Goal: Find specific page/section: Find specific page/section

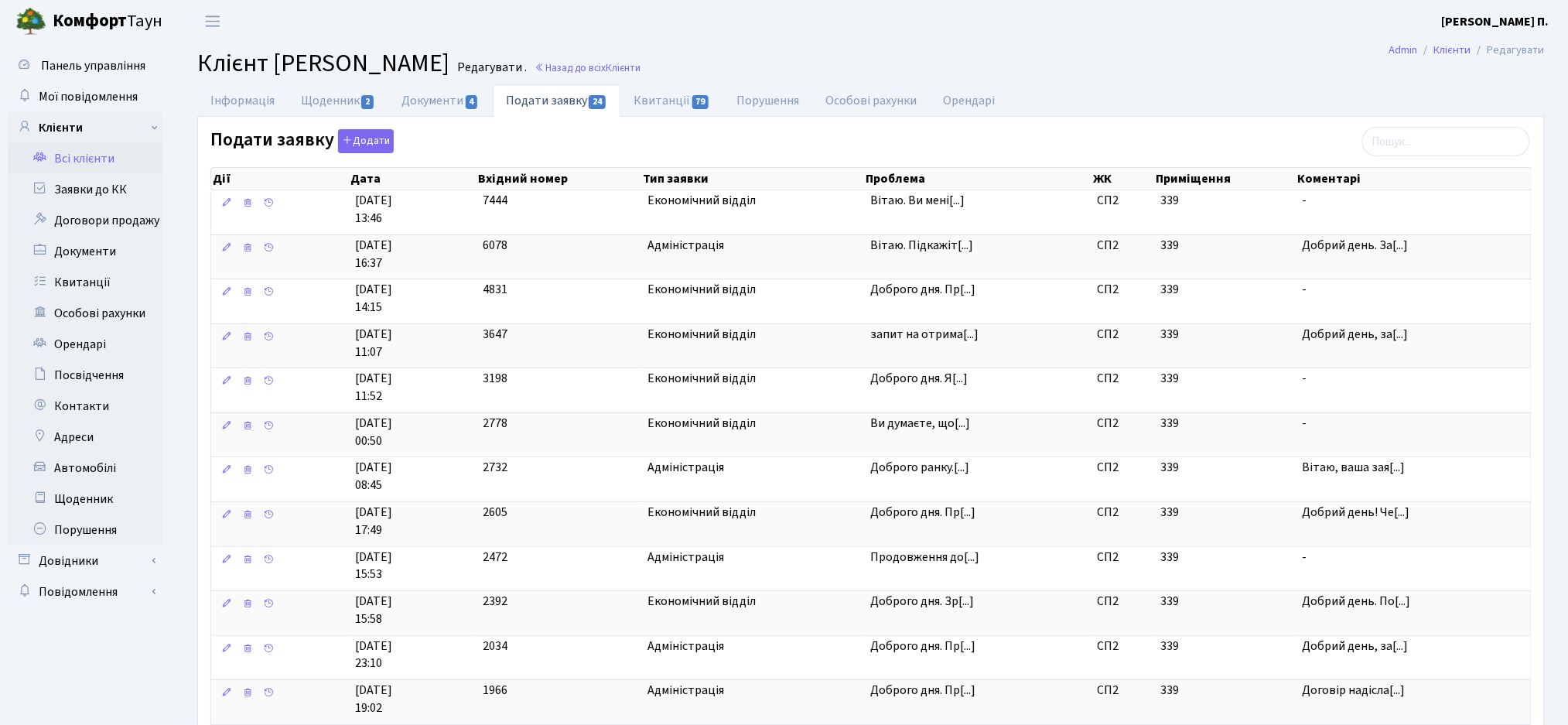
click at [68, 162] on link "Всі клієнти" at bounding box center [85, 158] width 155 height 31
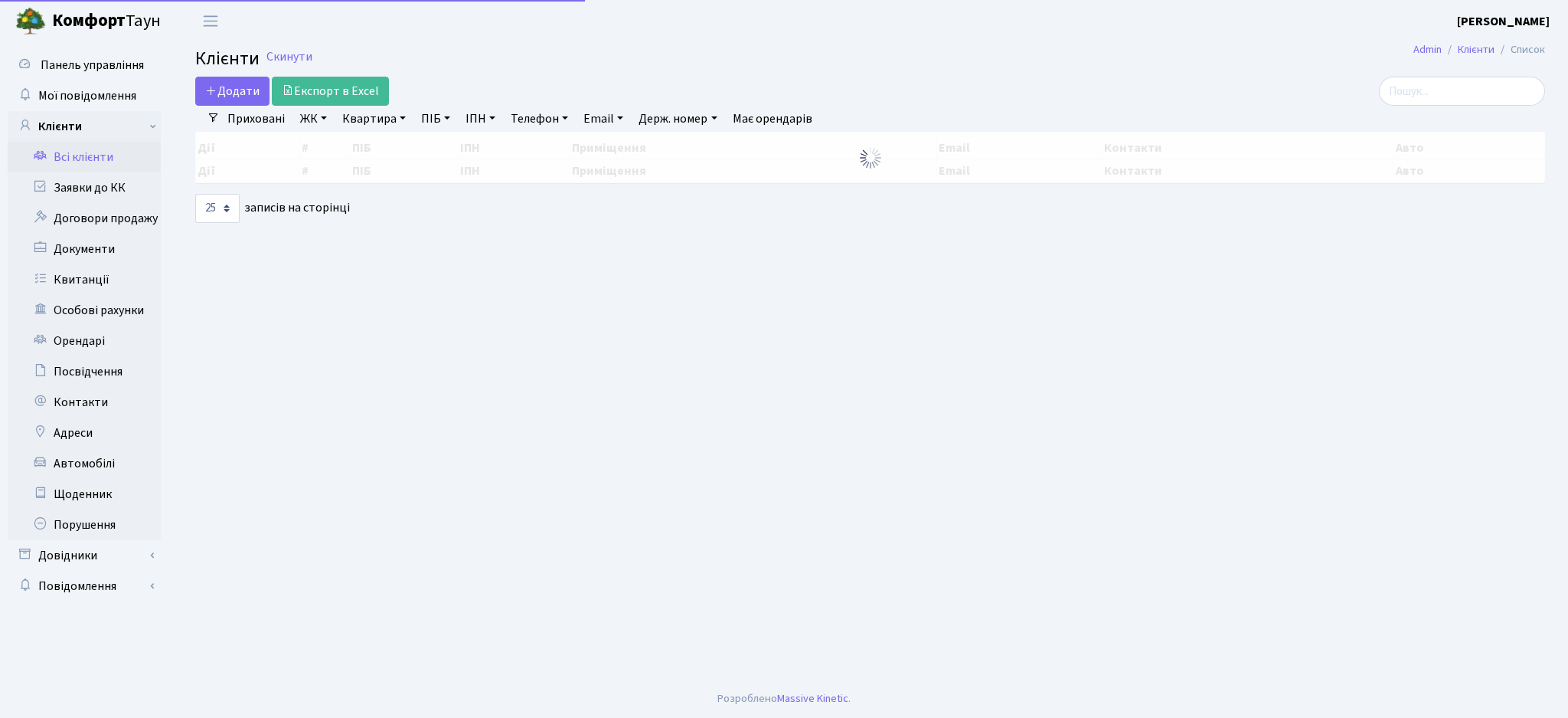
select select
select select "25"
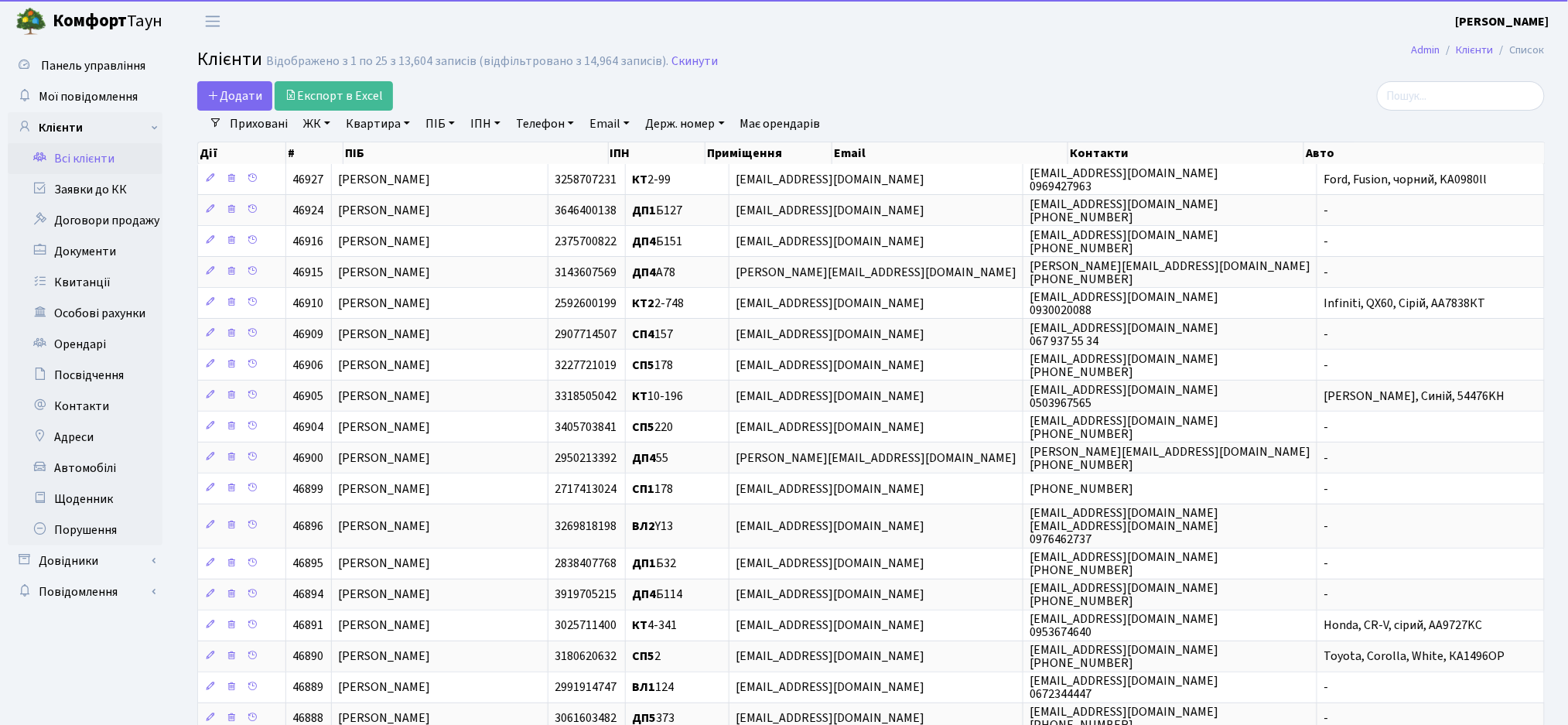
click at [312, 123] on link "ЖК" at bounding box center [317, 123] width 40 height 27
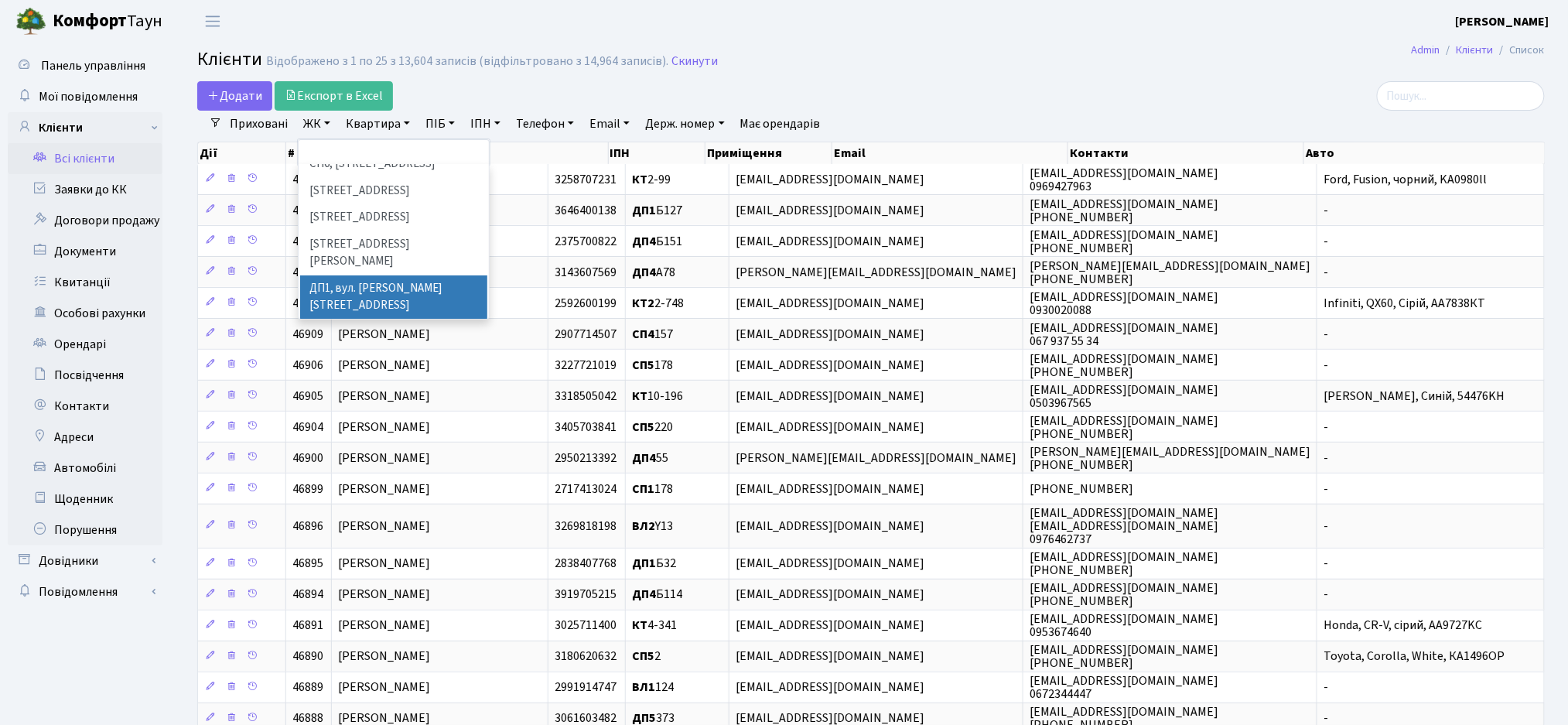
scroll to position [309, 0]
click at [323, 281] on li "[STREET_ADDRESS]" at bounding box center [393, 293] width 187 height 27
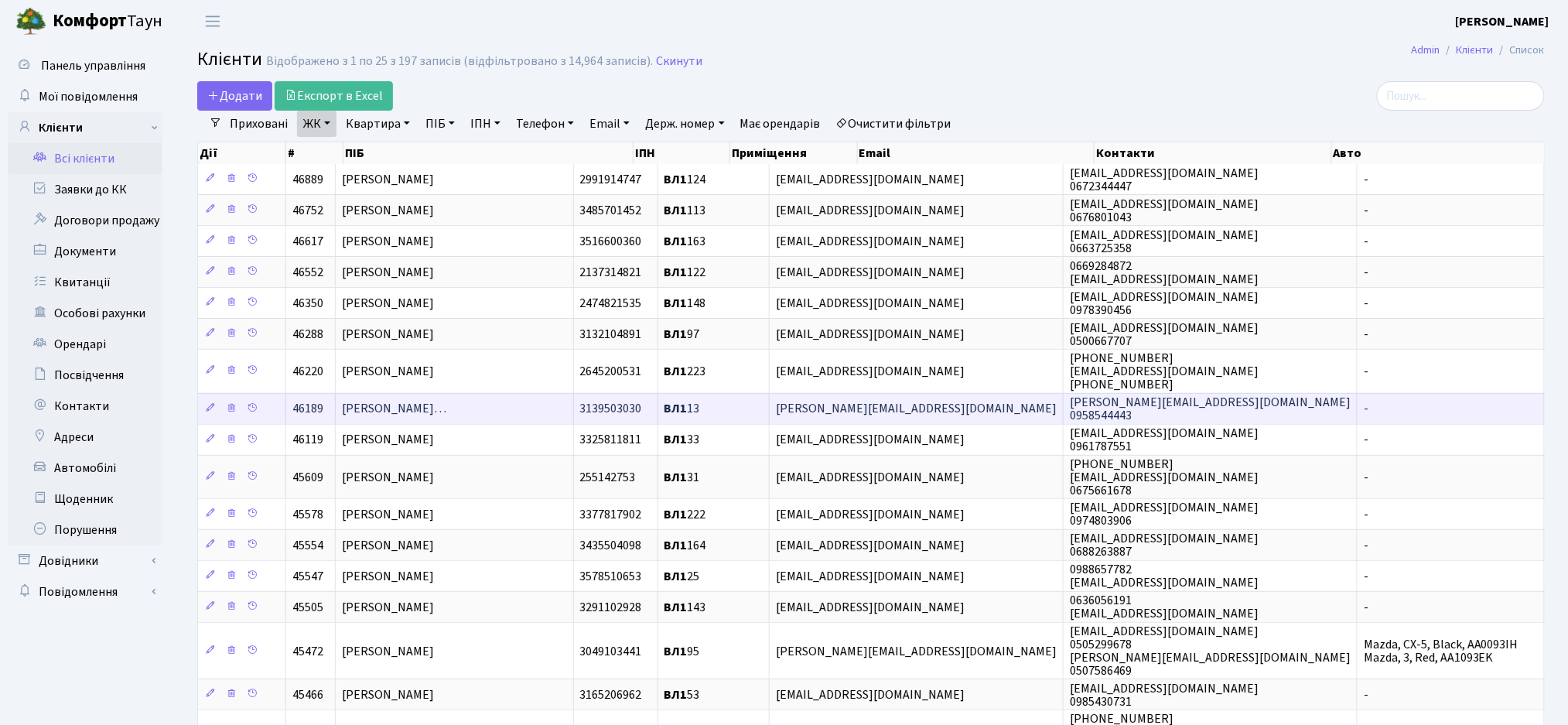
click at [642, 412] on span "3139503030" at bounding box center [611, 409] width 62 height 17
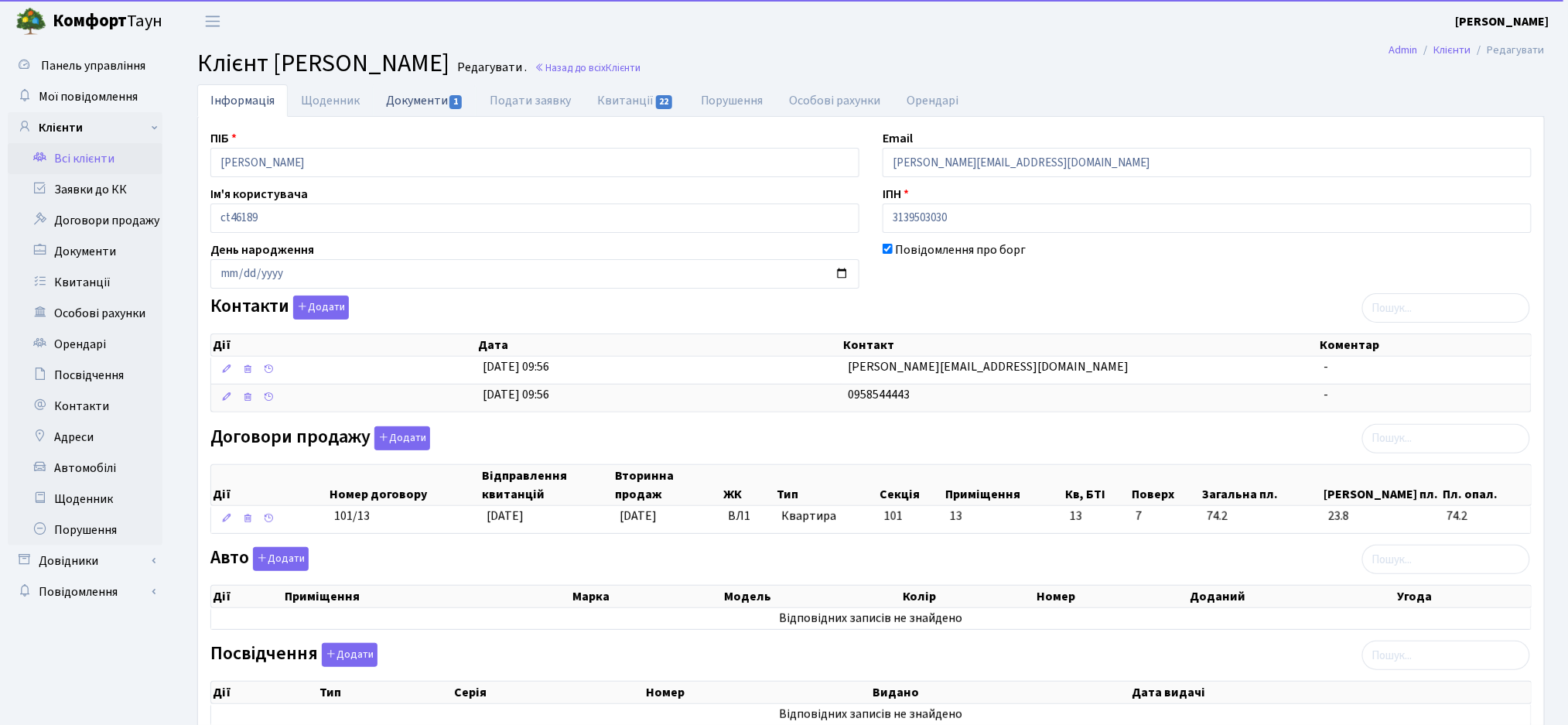
click at [409, 93] on link "Документи 1" at bounding box center [424, 100] width 104 height 32
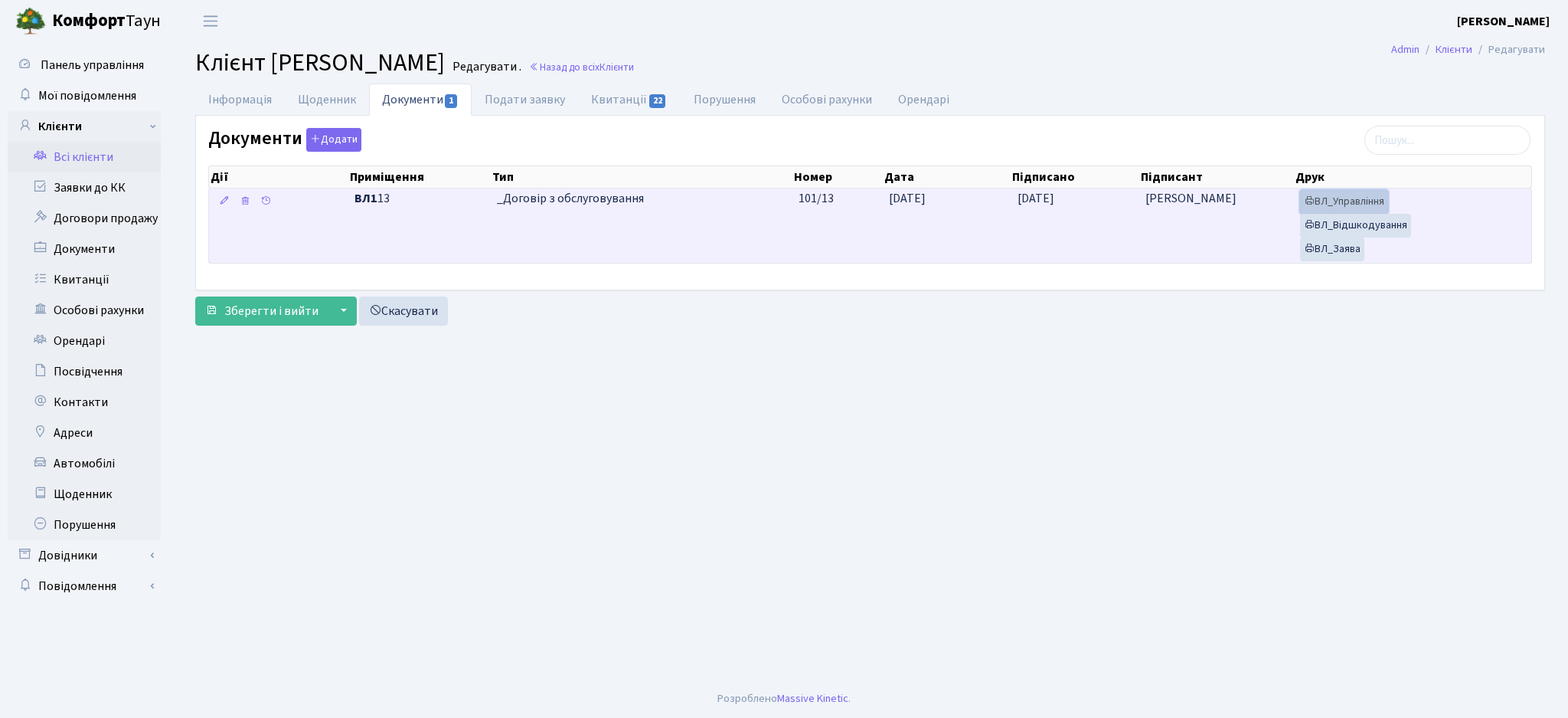
click at [1349, 201] on link "ВЛ_Управління" at bounding box center [1344, 202] width 88 height 23
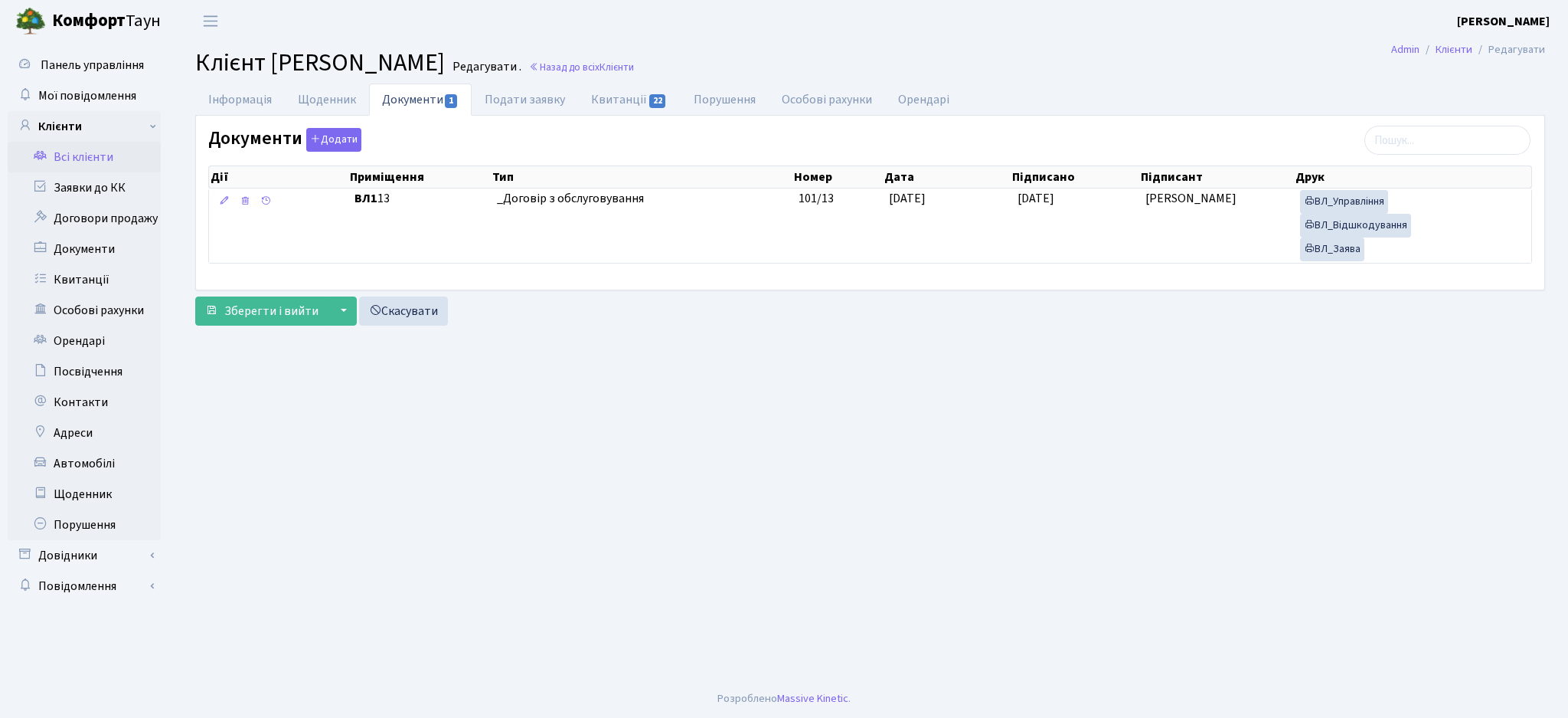
click at [68, 158] on link "Всі клієнти" at bounding box center [84, 157] width 154 height 30
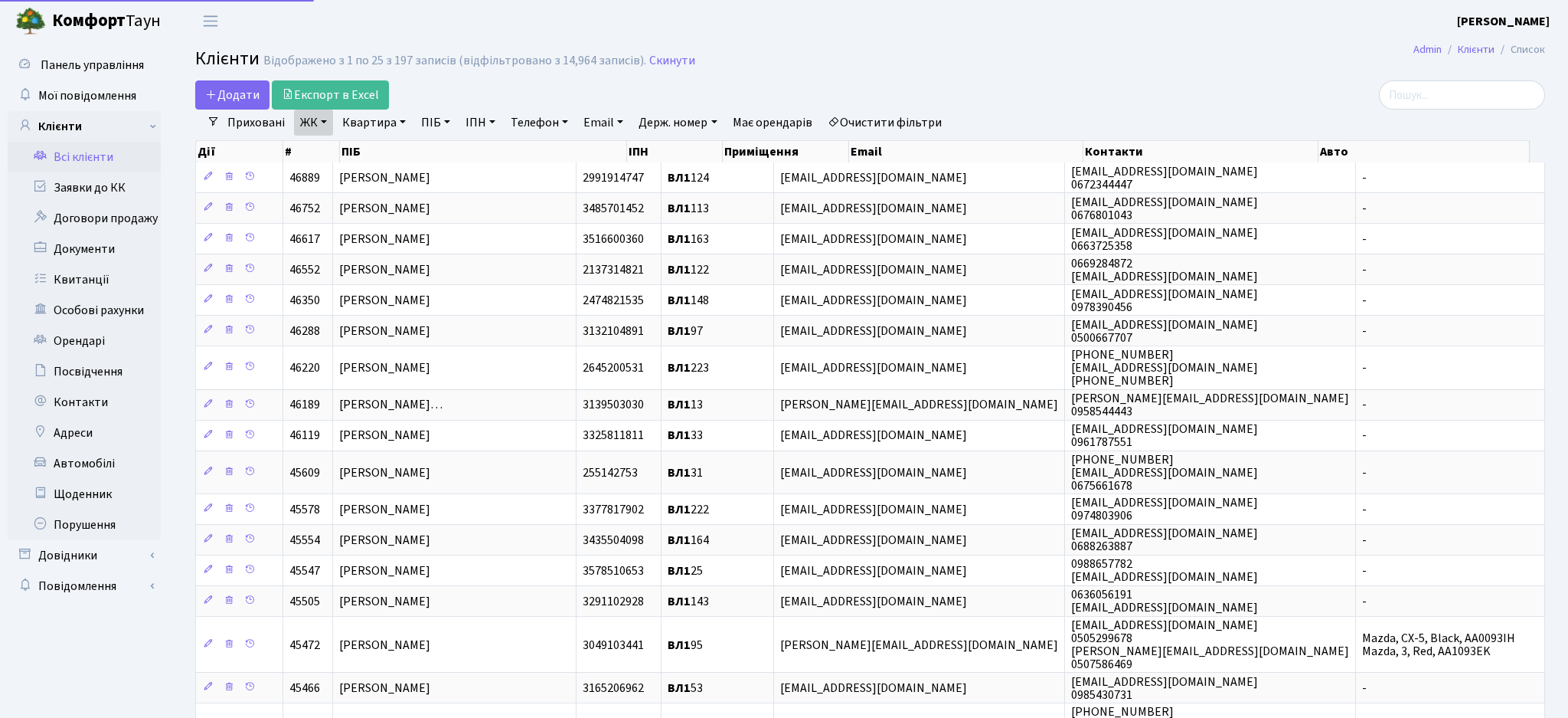
select select "25"
click at [312, 125] on link "ЖК" at bounding box center [314, 122] width 39 height 26
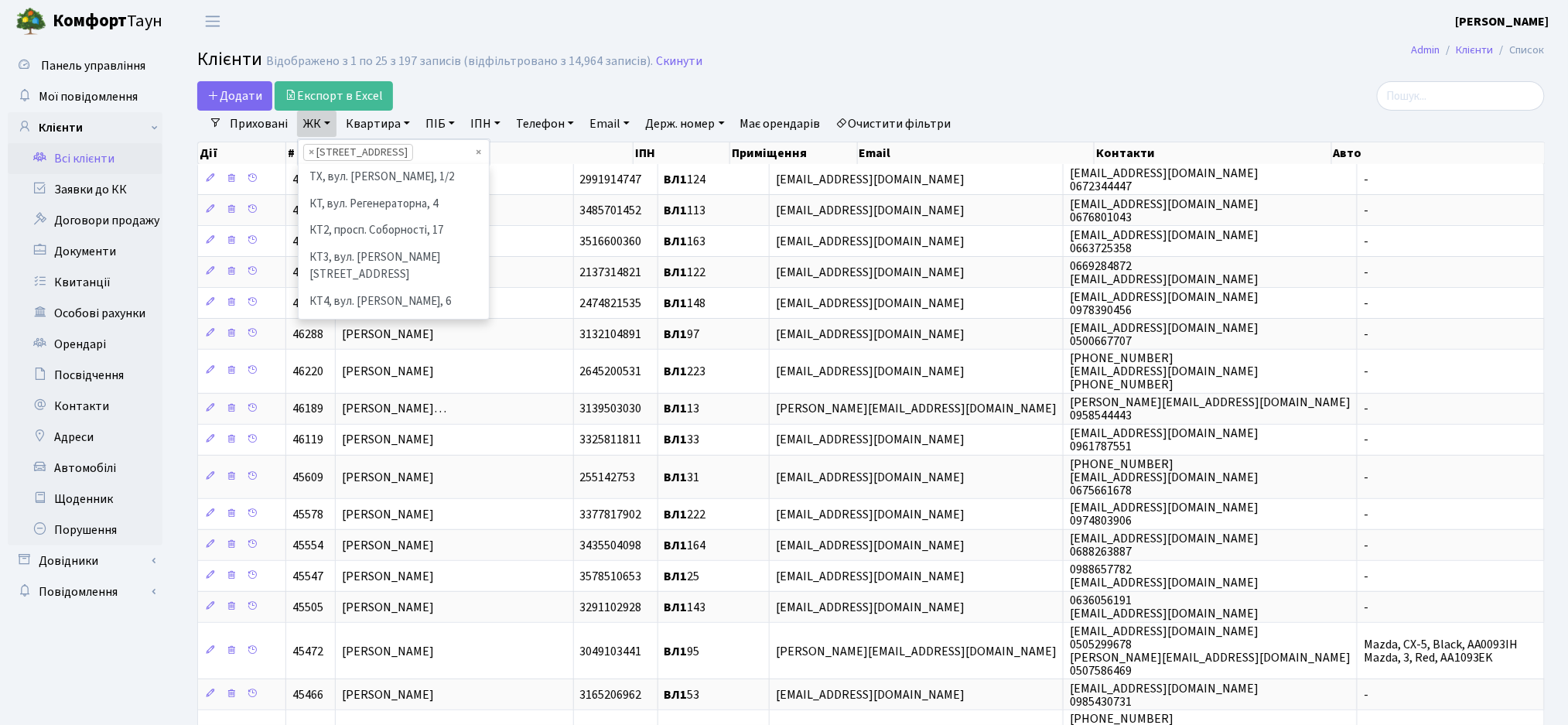
scroll to position [319, 0]
